Goal: Transaction & Acquisition: Subscribe to service/newsletter

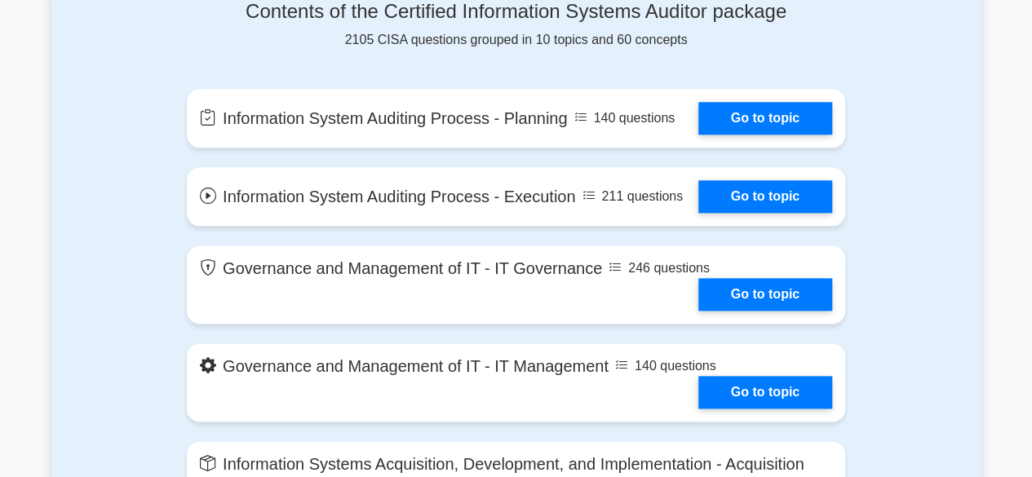
scroll to position [979, 0]
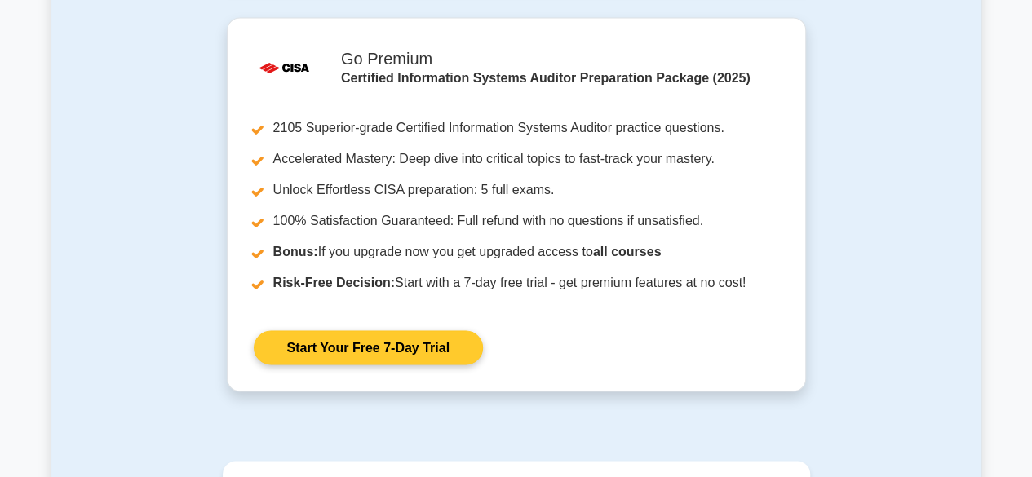
scroll to position [1537, 0]
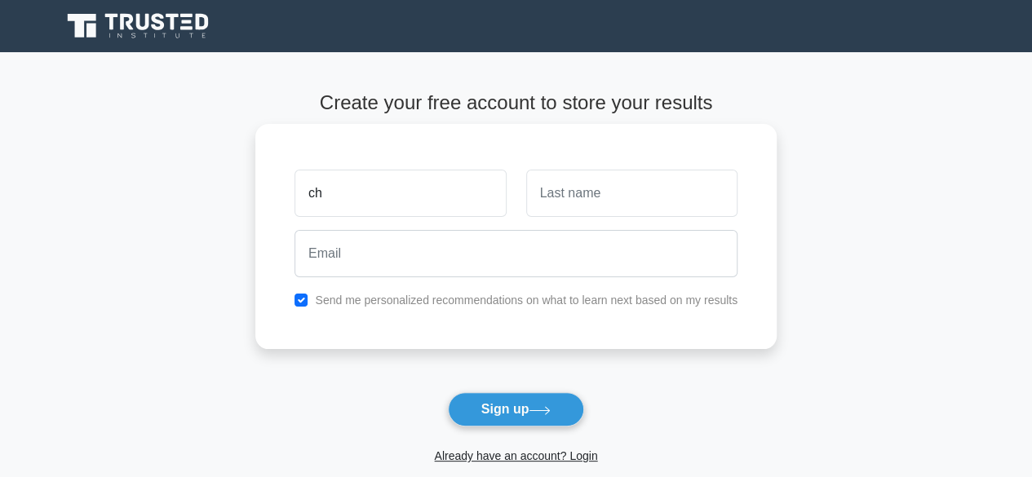
type input "Chiyedza"
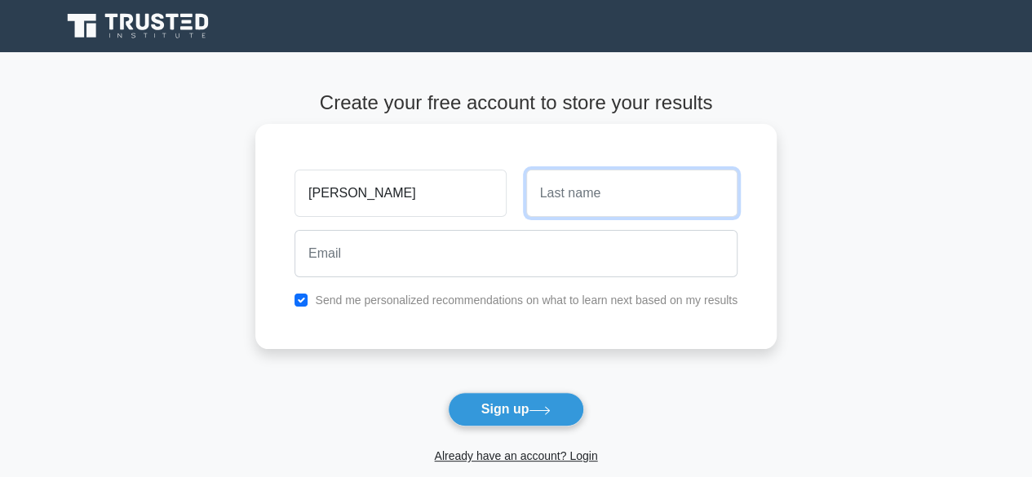
click at [560, 214] on input "text" at bounding box center [631, 193] width 211 height 47
type input "Ngorima"
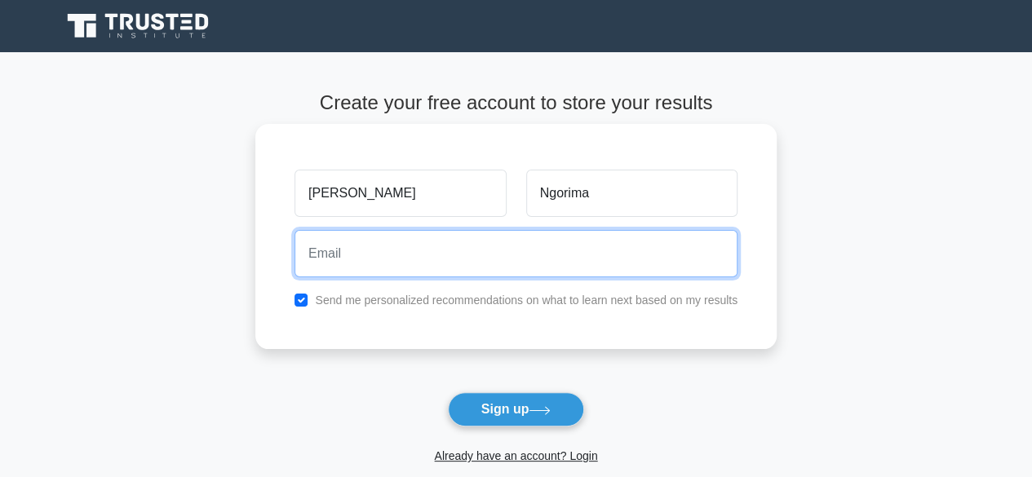
click at [499, 277] on div at bounding box center [516, 253] width 462 height 60
type input "chiengorima@gmail.com"
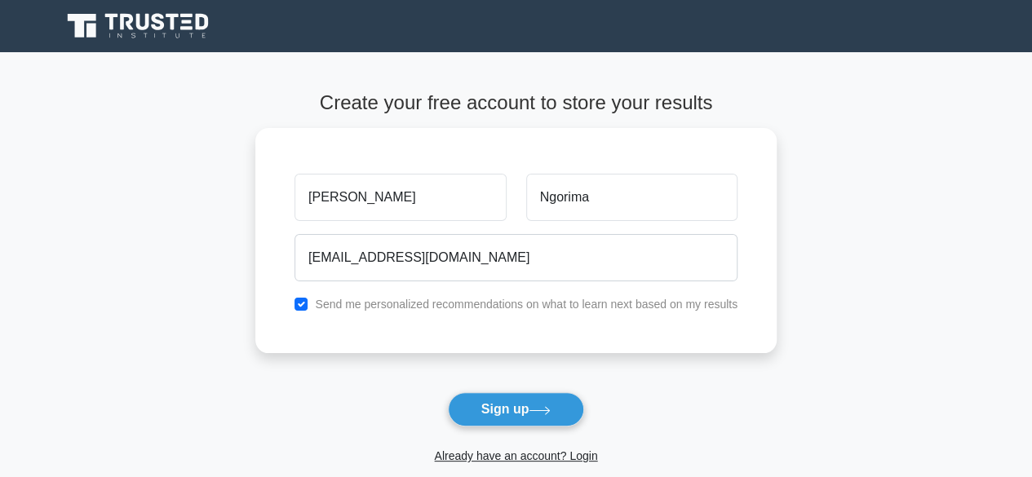
drag, startPoint x: 520, startPoint y: 414, endPoint x: 568, endPoint y: 419, distance: 47.7
click at [521, 414] on button "Sign up" at bounding box center [516, 409] width 137 height 34
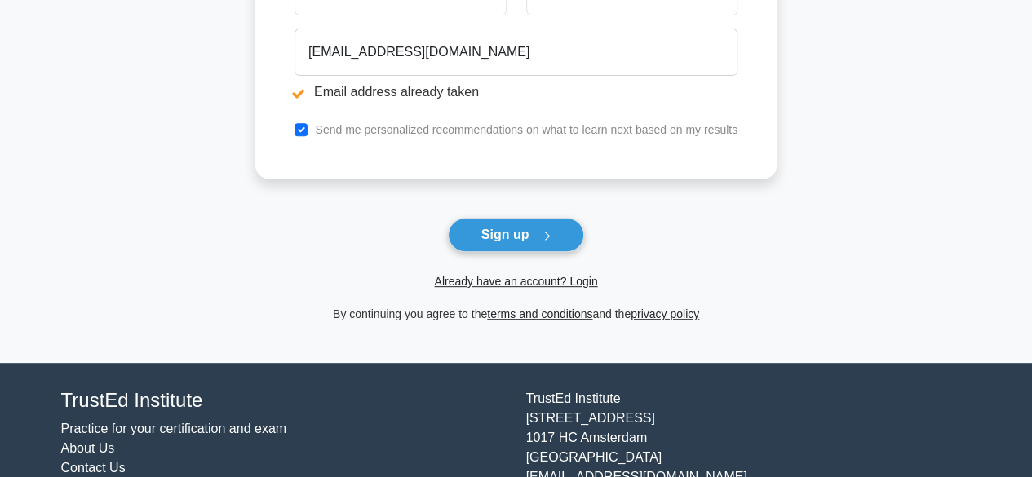
scroll to position [326, 0]
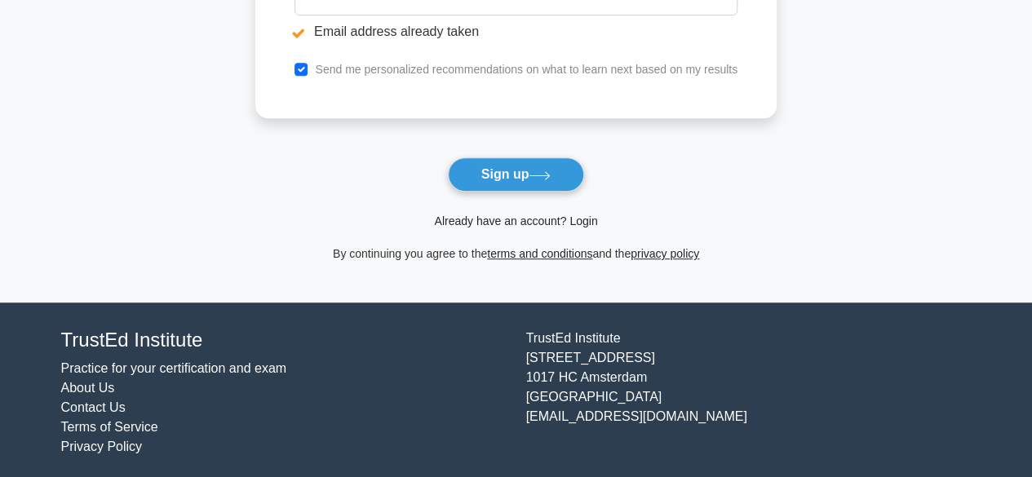
click at [581, 219] on link "Already have an account? Login" at bounding box center [515, 221] width 163 height 13
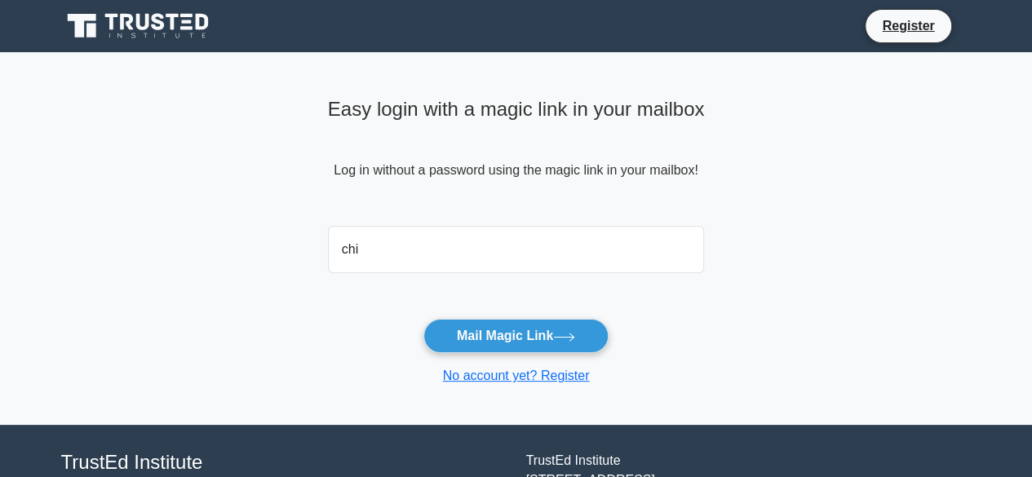
type input "chiengorima@gmail.com"
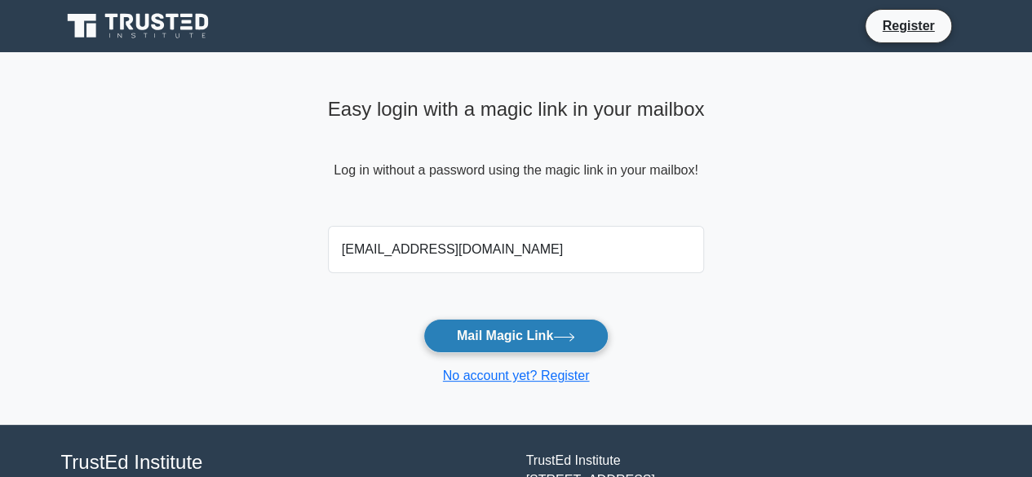
click at [580, 339] on button "Mail Magic Link" at bounding box center [515, 336] width 185 height 34
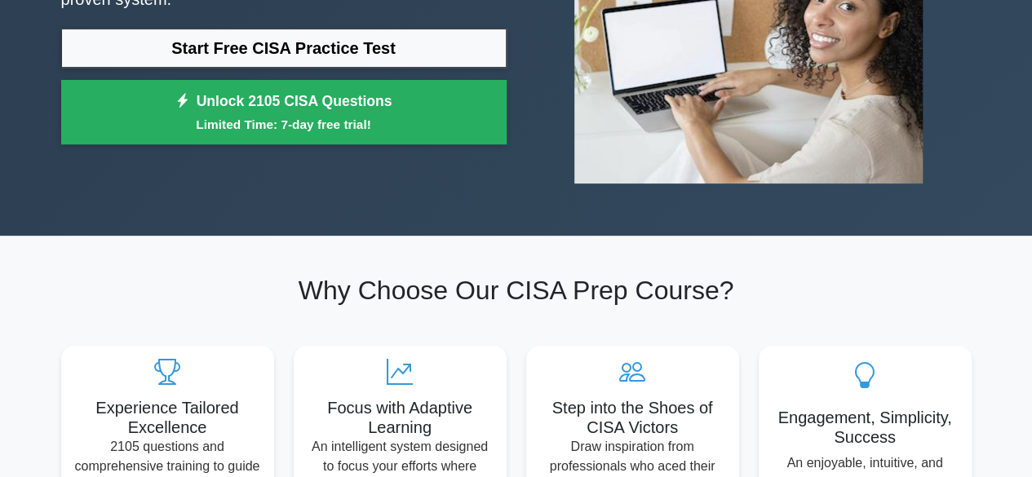
scroll to position [82, 0]
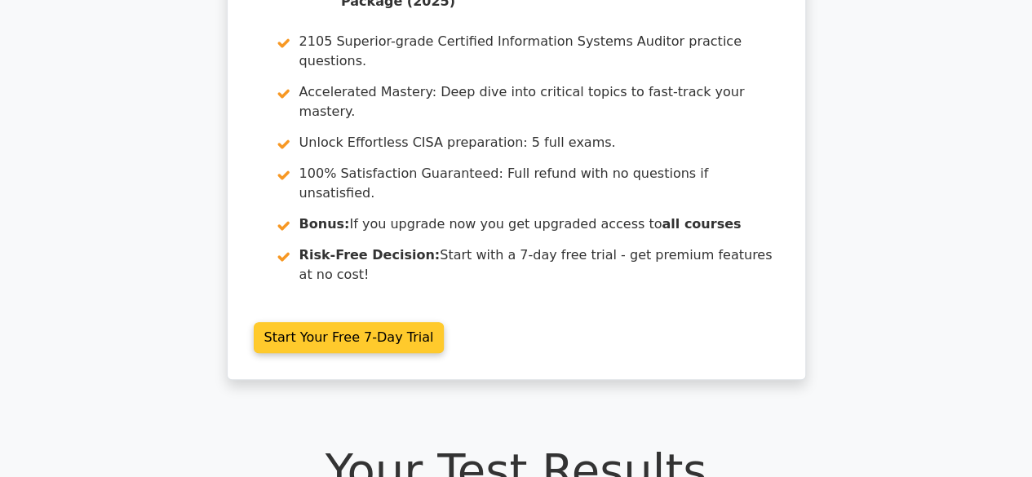
scroll to position [163, 0]
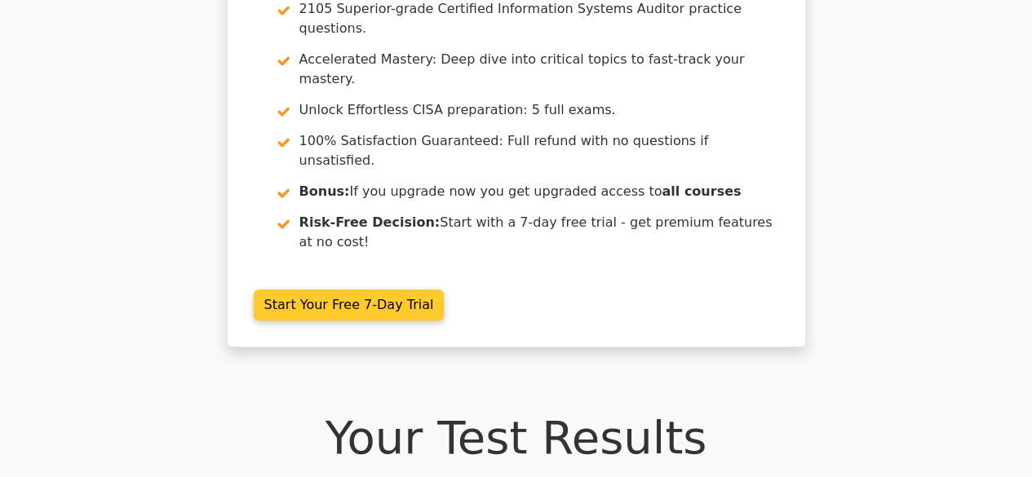
click at [364, 290] on link "Start Your Free 7-Day Trial" at bounding box center [349, 305] width 191 height 31
